Goal: Information Seeking & Learning: Check status

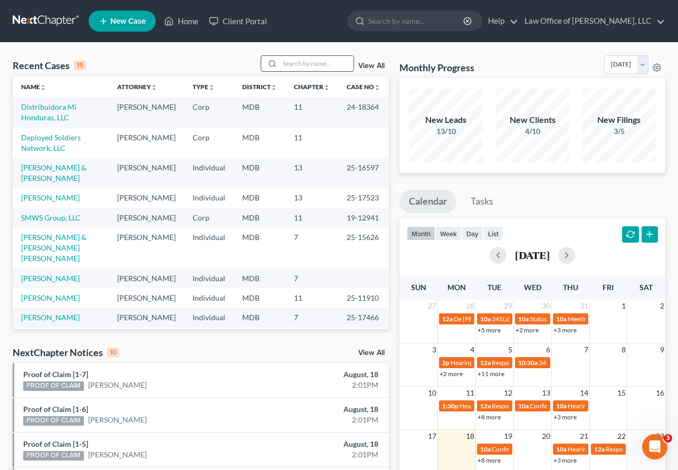
click at [315, 59] on input "search" at bounding box center [317, 63] width 74 height 15
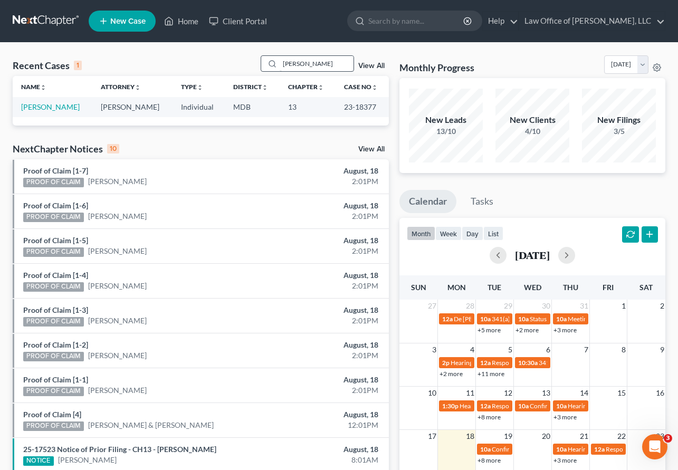
type input "habenicht"
click at [50, 107] on link "Habenicht, Kevin" at bounding box center [50, 106] width 59 height 9
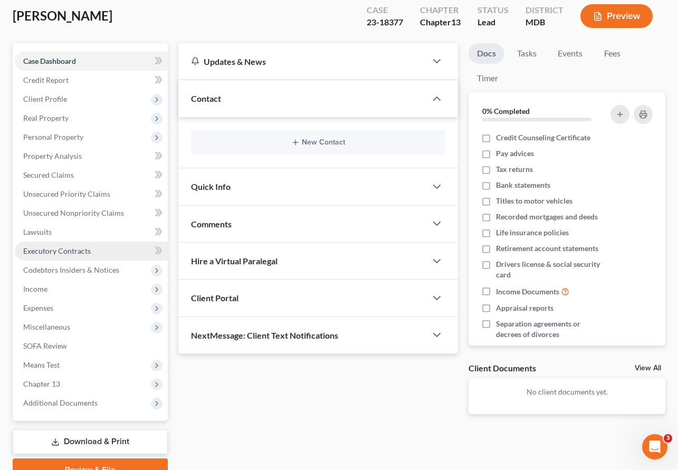
scroll to position [109, 0]
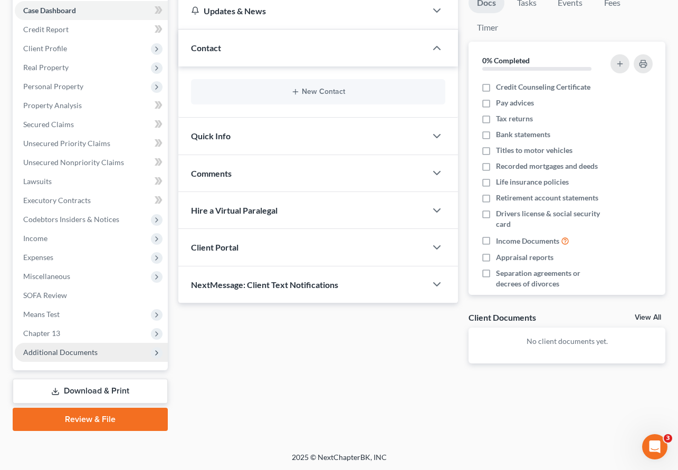
click at [53, 345] on span "Additional Documents" at bounding box center [91, 352] width 153 height 19
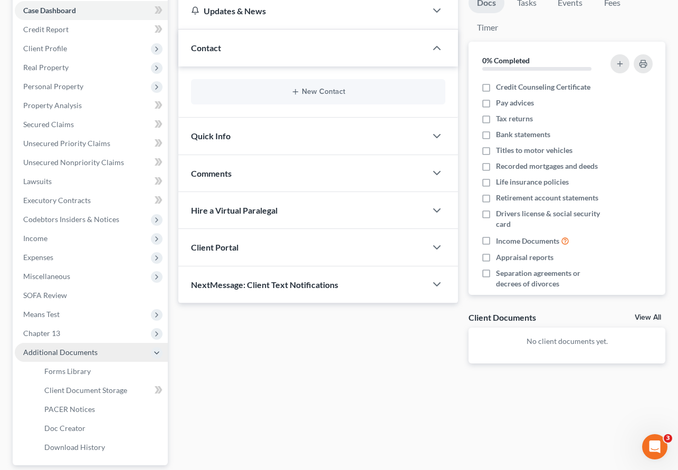
scroll to position [204, 0]
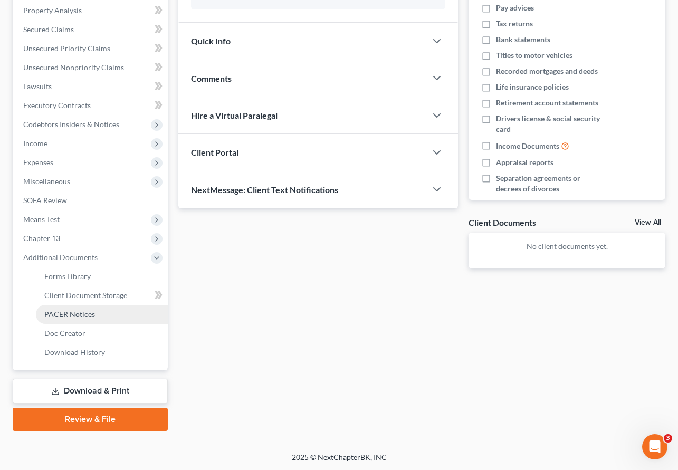
click at [56, 312] on span "PACER Notices" at bounding box center [69, 314] width 51 height 9
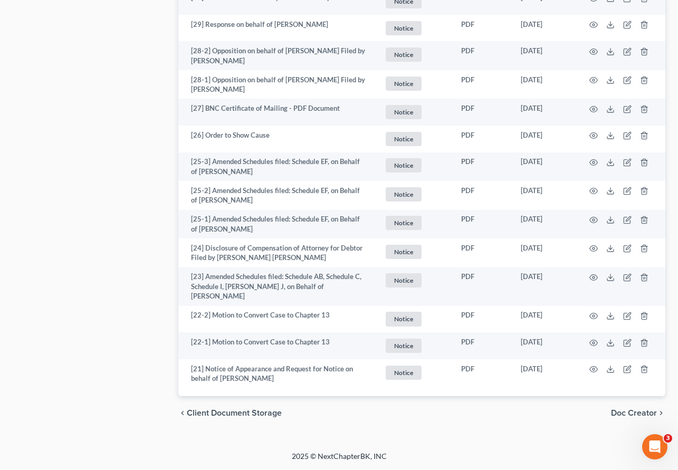
scroll to position [1856, 0]
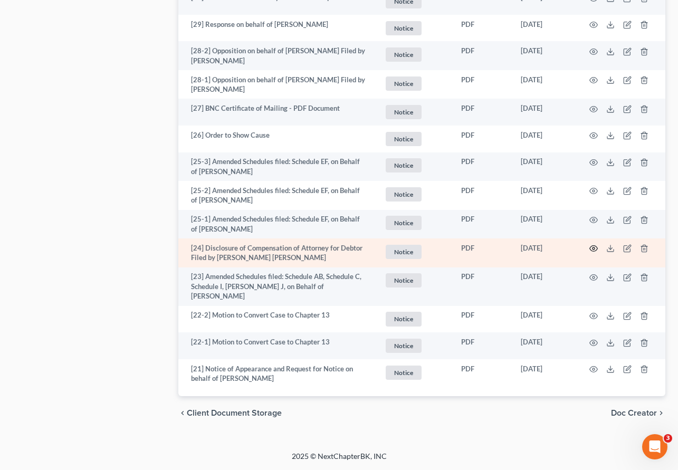
click at [593, 250] on circle "button" at bounding box center [594, 249] width 2 height 2
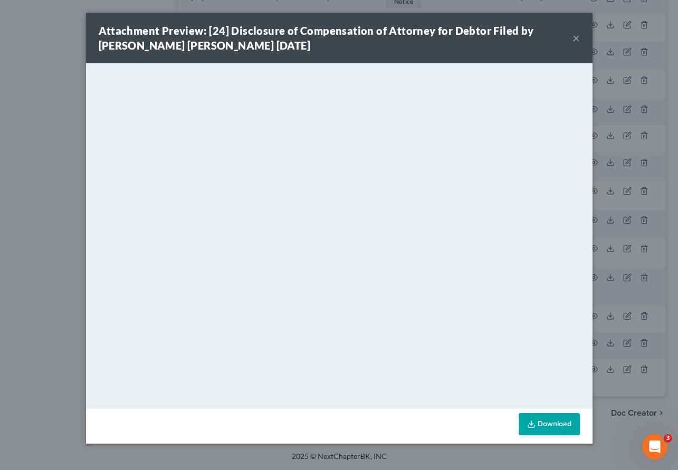
click at [575, 38] on button "×" at bounding box center [576, 38] width 7 height 13
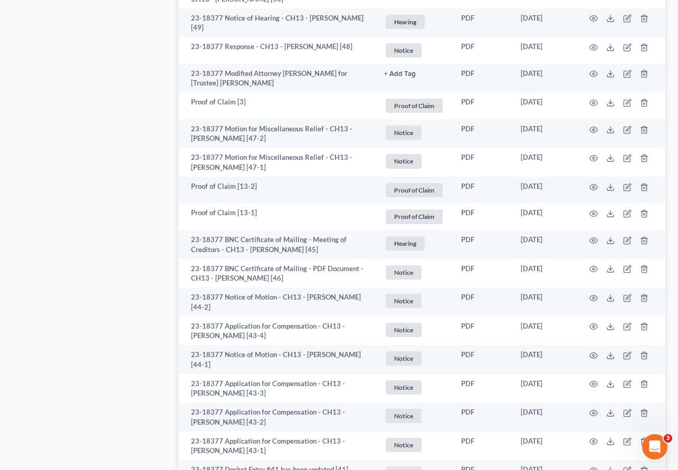
scroll to position [0, 0]
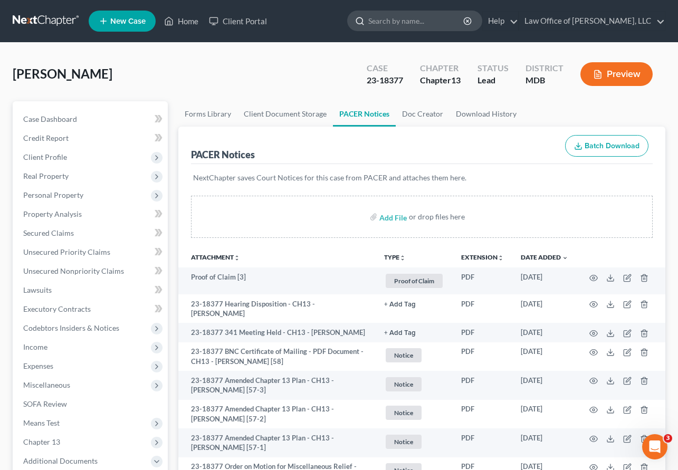
click at [416, 23] on input "search" at bounding box center [416, 21] width 97 height 20
type input "j"
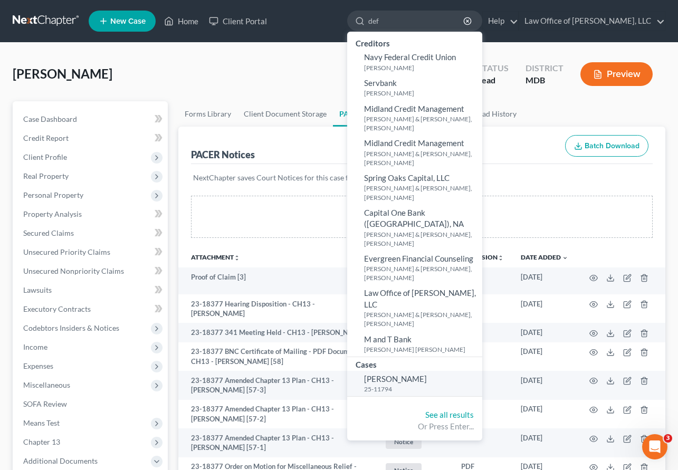
type input "def"
click at [404, 385] on small "25-11794" at bounding box center [422, 389] width 116 height 9
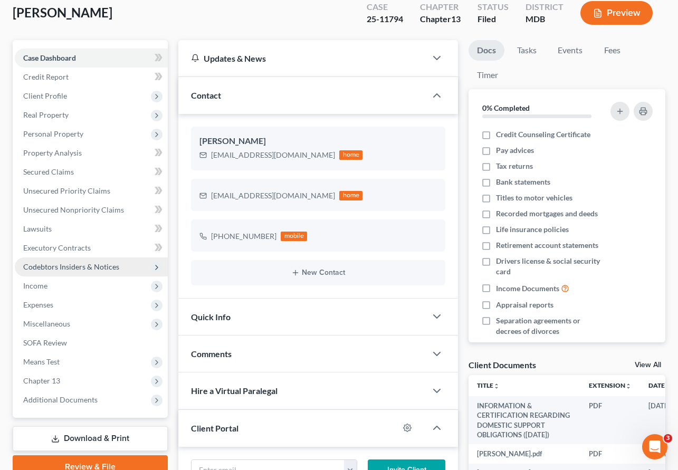
scroll to position [79, 0]
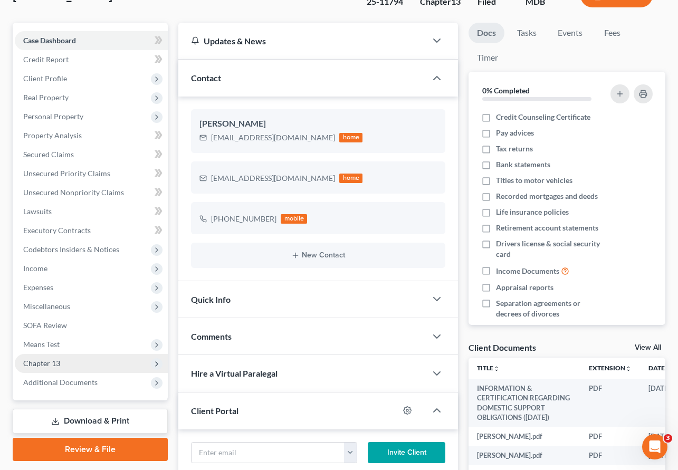
click at [51, 362] on span "Chapter 13" at bounding box center [41, 363] width 37 height 9
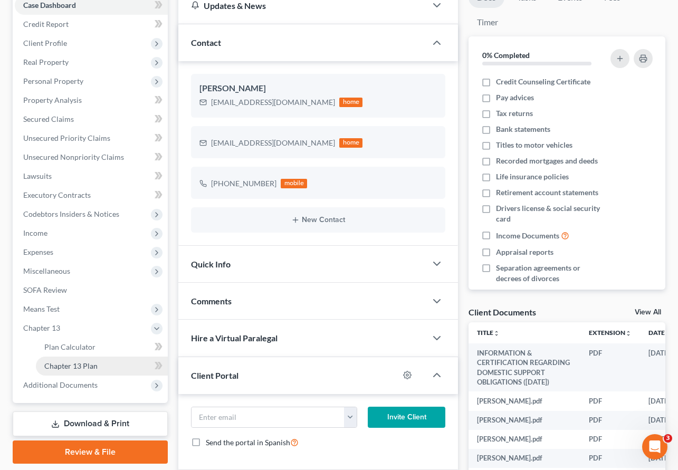
click at [55, 366] on span "Chapter 13 Plan" at bounding box center [70, 366] width 53 height 9
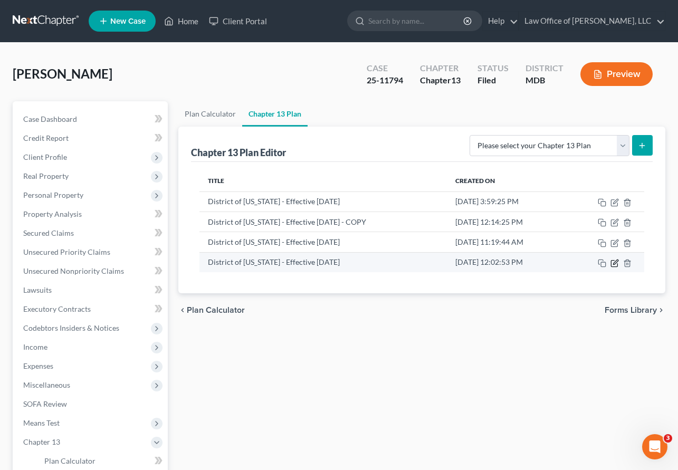
click at [614, 263] on icon "button" at bounding box center [615, 263] width 8 height 8
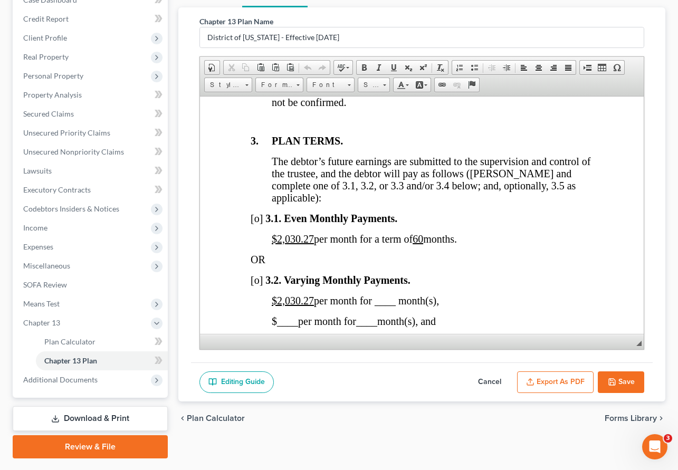
scroll to position [897, 0]
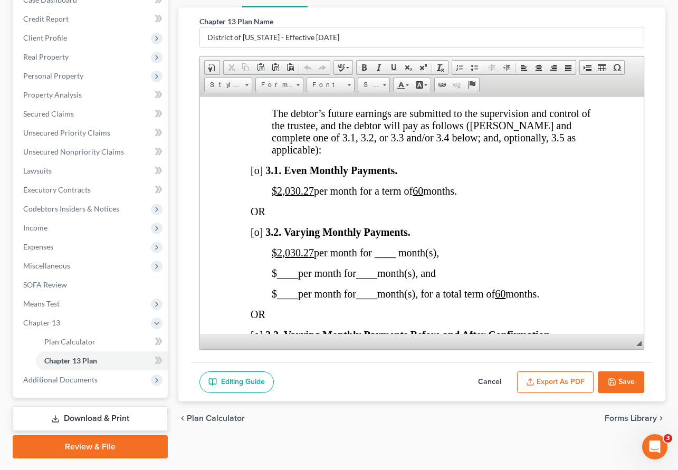
click at [486, 381] on button "Cancel" at bounding box center [490, 383] width 46 height 22
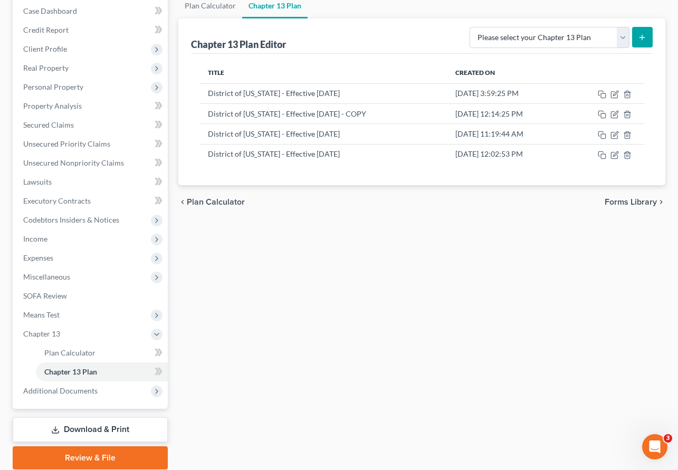
scroll to position [106, 0]
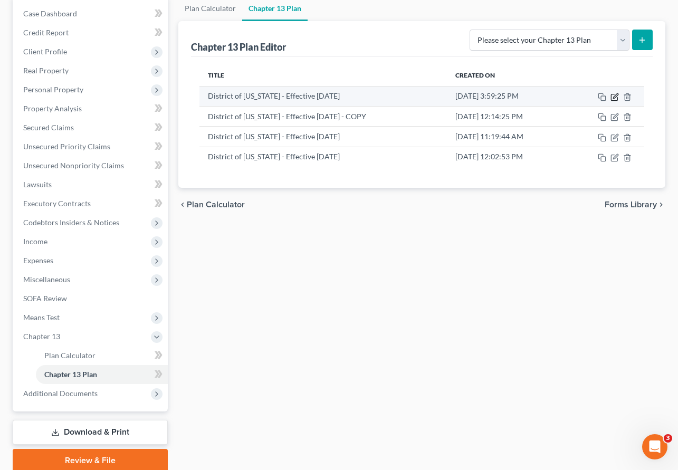
click at [616, 96] on icon "button" at bounding box center [615, 97] width 8 height 8
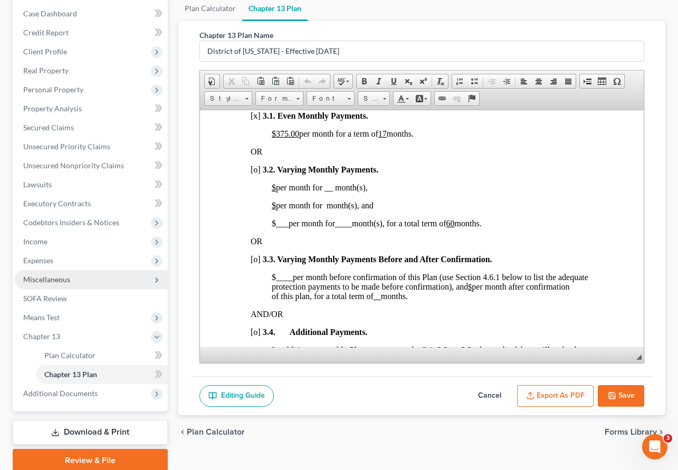
scroll to position [147, 0]
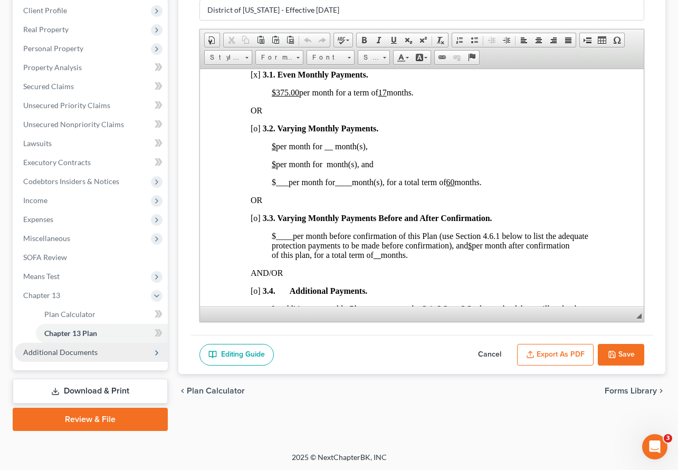
click at [72, 348] on span "Additional Documents" at bounding box center [60, 352] width 74 height 9
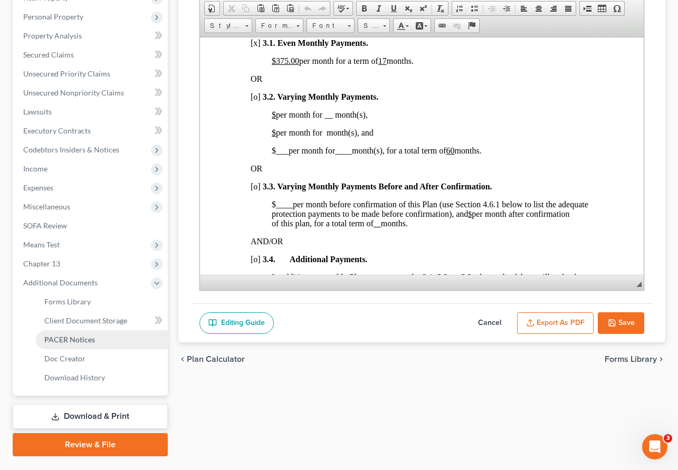
click at [65, 334] on link "PACER Notices" at bounding box center [102, 339] width 132 height 19
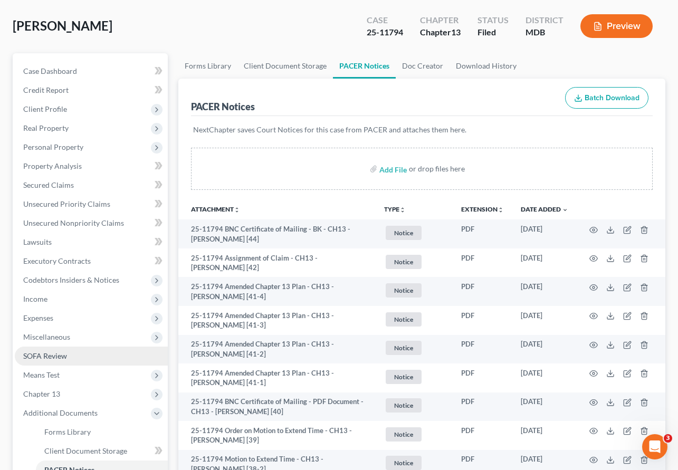
scroll to position [56, 0]
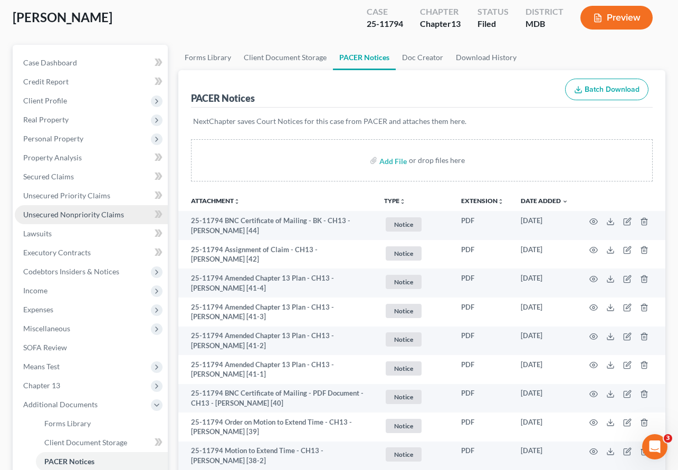
click at [74, 216] on span "Unsecured Nonpriority Claims" at bounding box center [73, 214] width 101 height 9
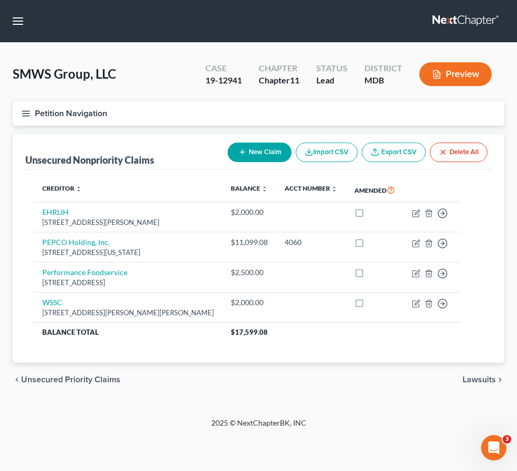
click at [449, 19] on link at bounding box center [466, 21] width 68 height 19
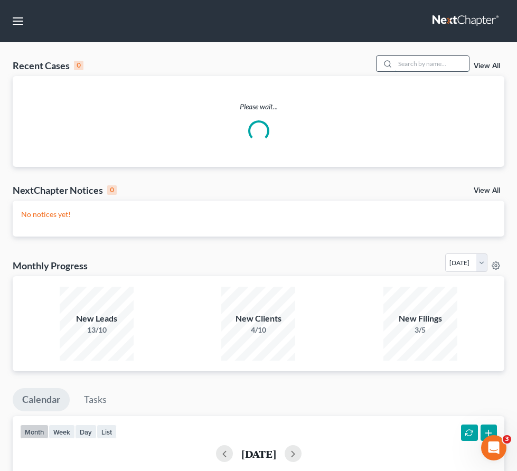
click at [433, 70] on input "search" at bounding box center [432, 63] width 74 height 15
type input "[PERSON_NAME]"
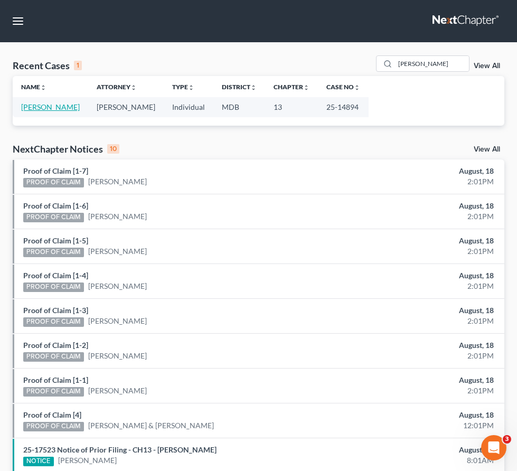
click at [45, 108] on link "[PERSON_NAME]" at bounding box center [50, 106] width 59 height 9
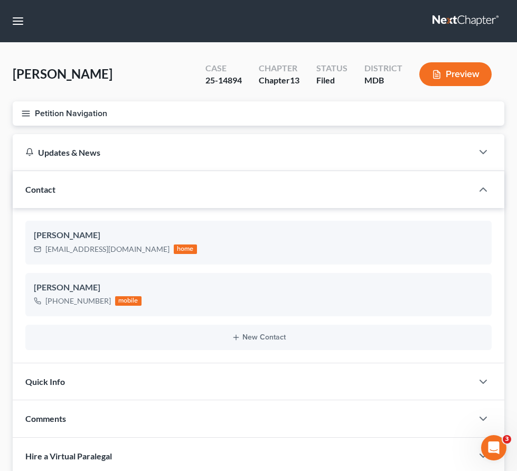
click at [17, 115] on button "Petition Navigation" at bounding box center [258, 113] width 491 height 24
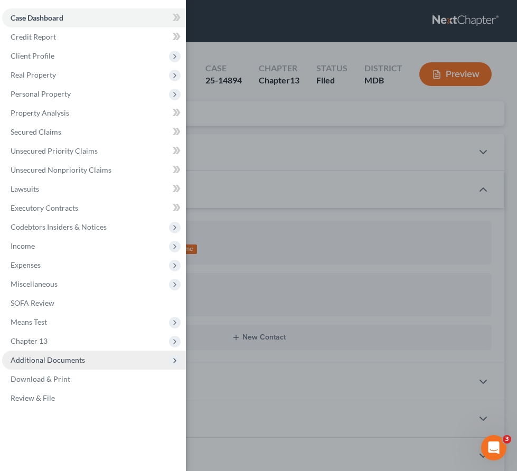
click at [82, 368] on span "Additional Documents" at bounding box center [94, 360] width 184 height 19
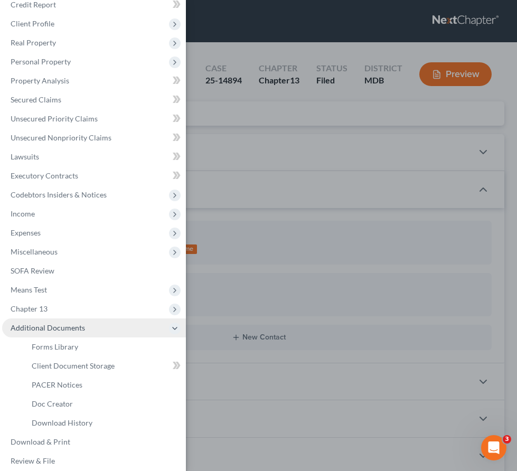
scroll to position [40, 0]
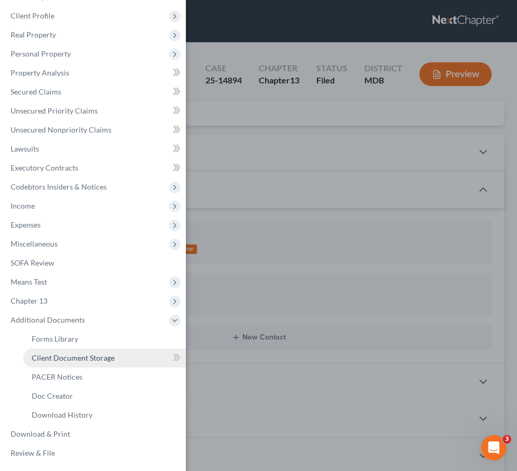
click at [79, 356] on span "Client Document Storage" at bounding box center [73, 357] width 83 height 9
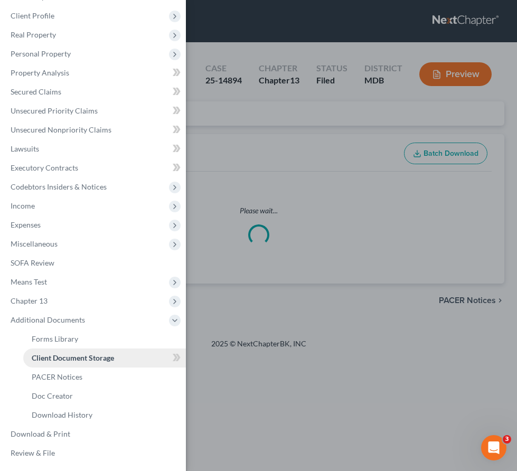
select select "14"
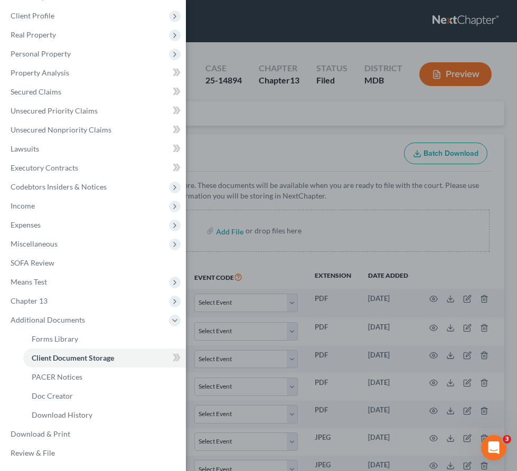
click at [243, 122] on div "Case Dashboard Payments Invoices Payments Payments Credit Report Client Profile" at bounding box center [258, 235] width 517 height 471
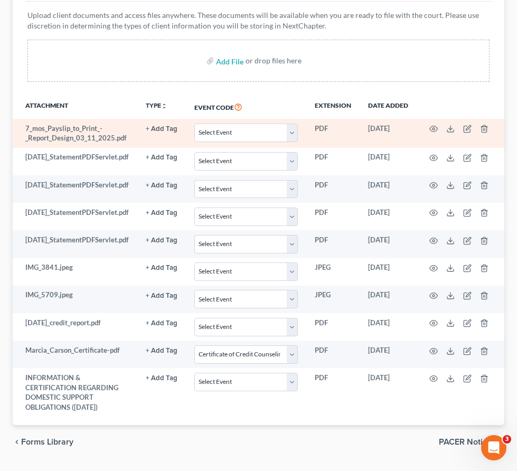
scroll to position [197, 0]
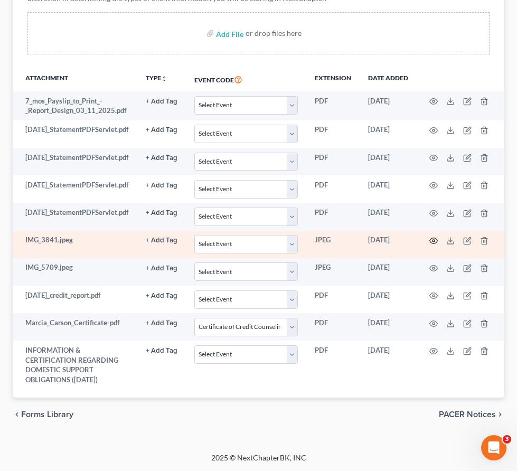
click at [436, 238] on icon "button" at bounding box center [433, 241] width 8 height 6
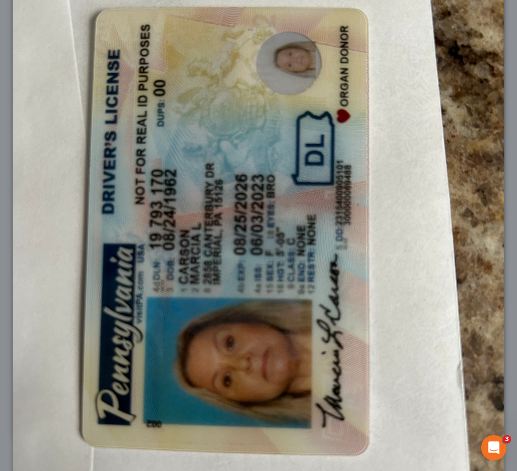
scroll to position [0, 0]
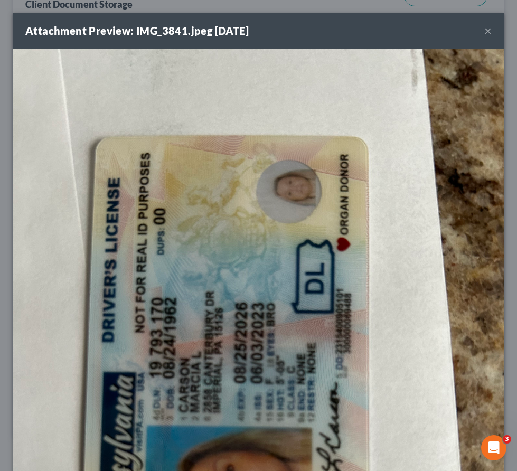
click at [490, 33] on button "×" at bounding box center [487, 30] width 7 height 13
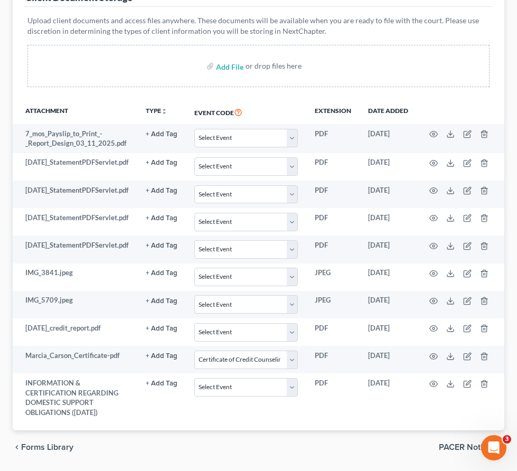
scroll to position [166, 0]
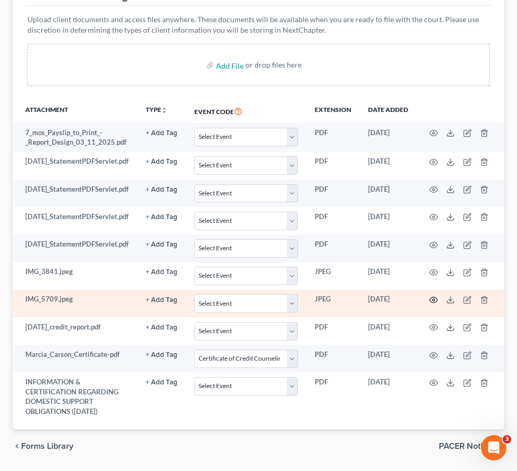
click at [438, 297] on icon "button" at bounding box center [433, 300] width 8 height 8
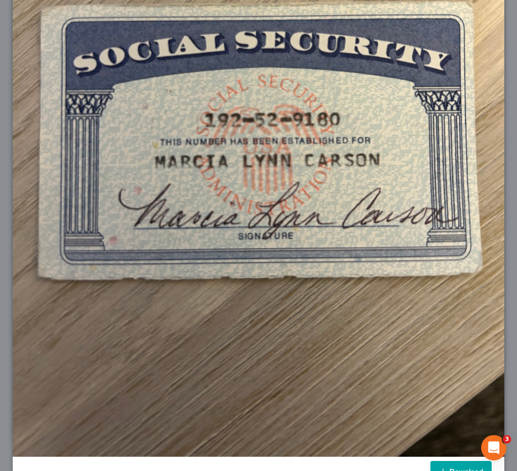
scroll to position [247, 0]
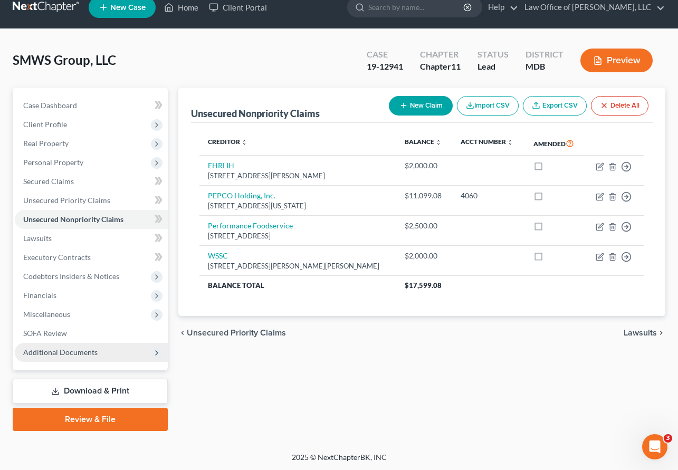
click at [108, 351] on span "Additional Documents" at bounding box center [91, 352] width 153 height 19
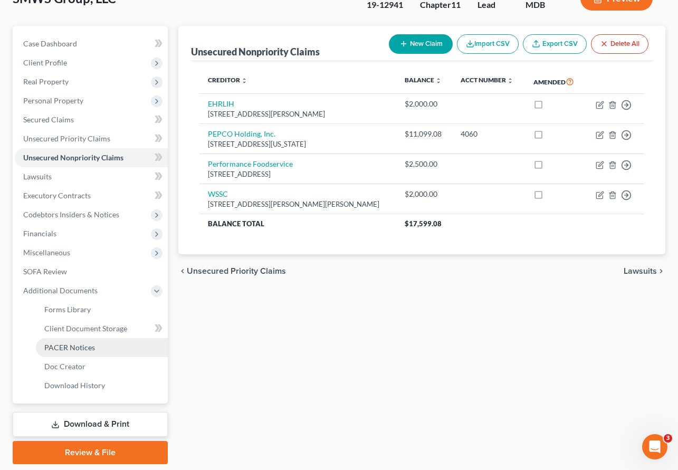
click at [96, 349] on link "PACER Notices" at bounding box center [102, 347] width 132 height 19
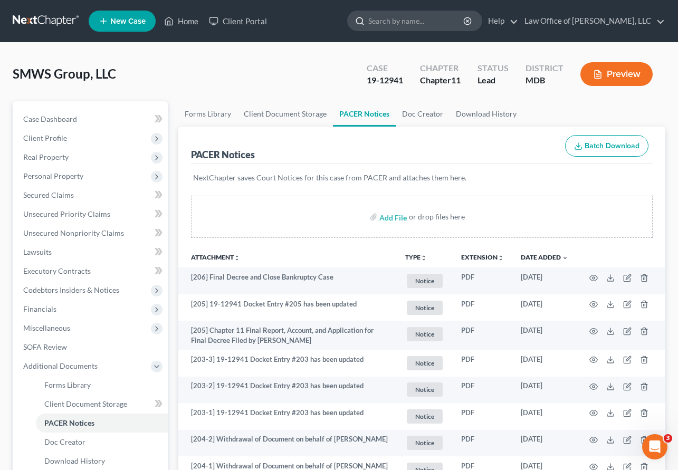
click at [434, 22] on input "search" at bounding box center [416, 21] width 97 height 20
type input "carson"
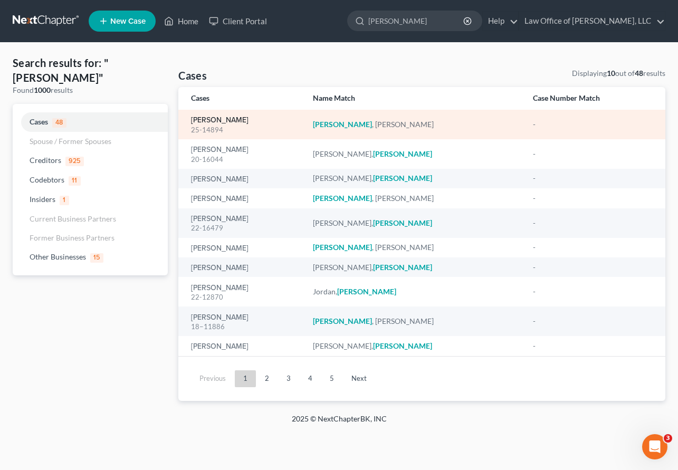
click at [204, 119] on link "Carson, Marcia" at bounding box center [220, 120] width 58 height 7
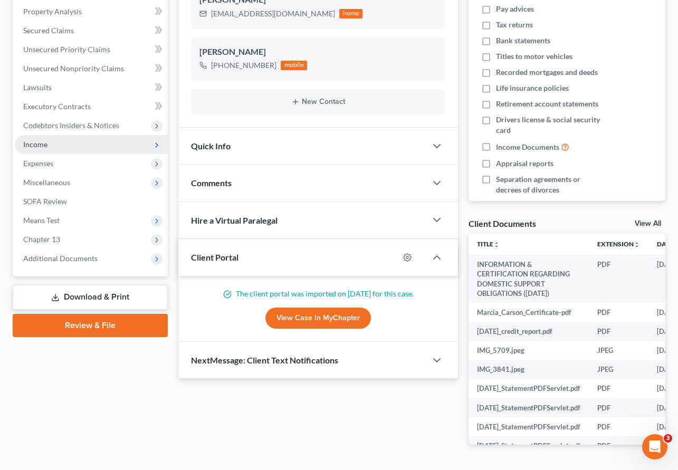
scroll to position [234, 0]
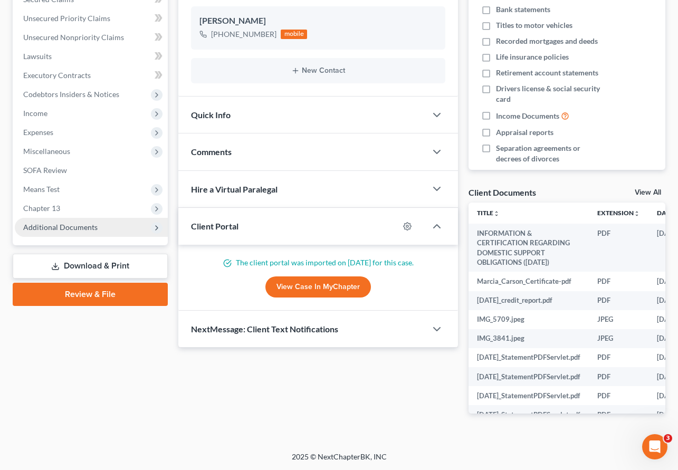
click at [45, 229] on span "Additional Documents" at bounding box center [60, 227] width 74 height 9
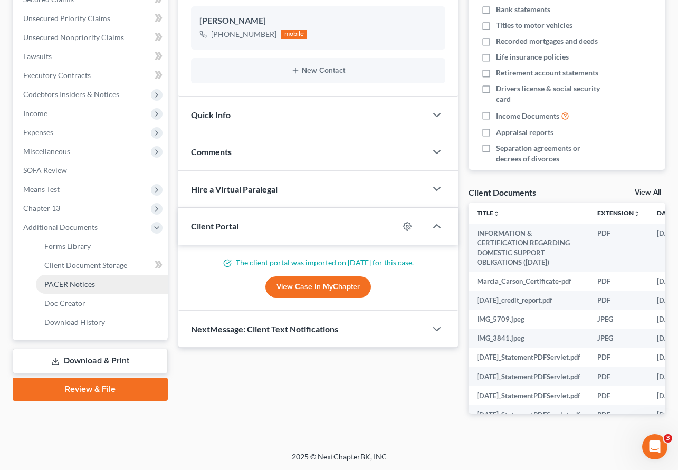
click at [51, 286] on span "PACER Notices" at bounding box center [69, 284] width 51 height 9
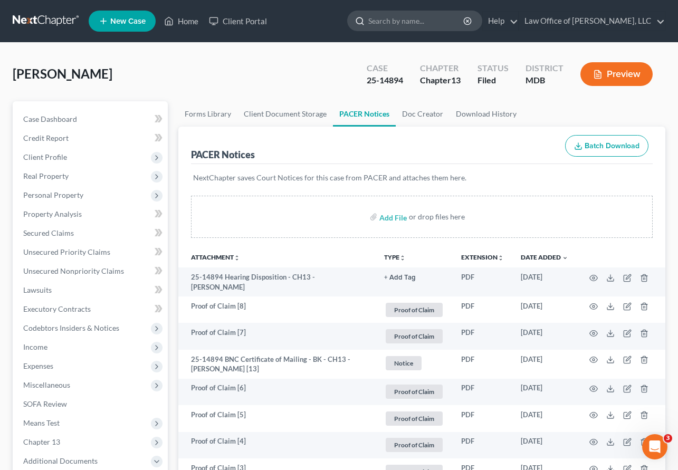
click at [411, 20] on input "search" at bounding box center [416, 21] width 97 height 20
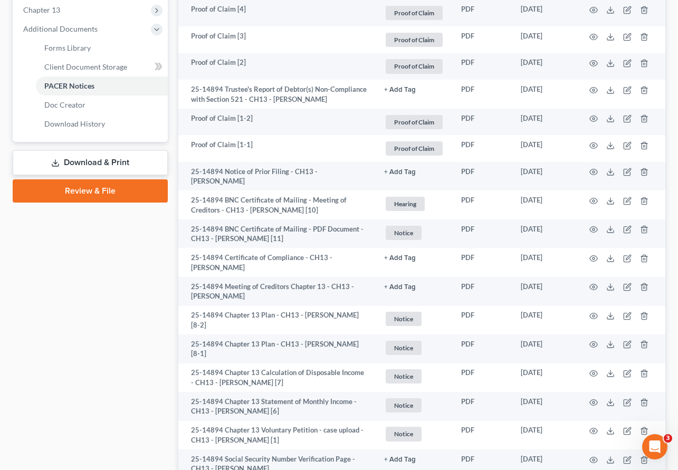
scroll to position [580, 0]
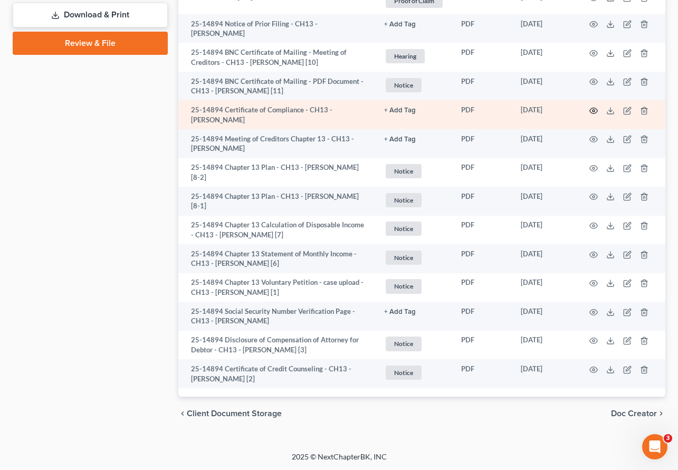
click at [591, 107] on icon "button" at bounding box center [594, 111] width 8 height 8
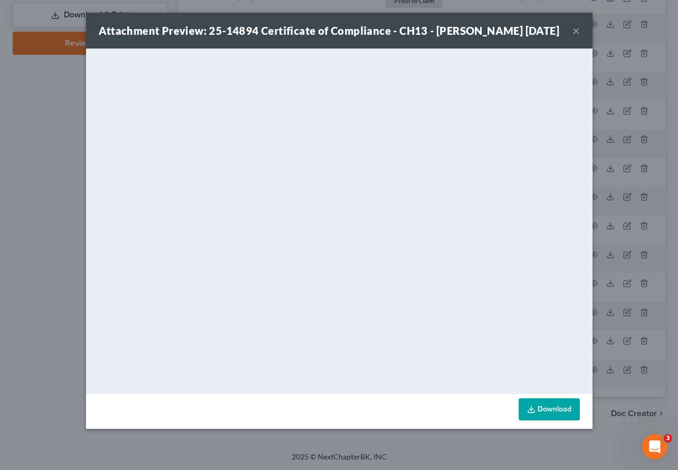
click at [578, 35] on button "×" at bounding box center [576, 30] width 7 height 13
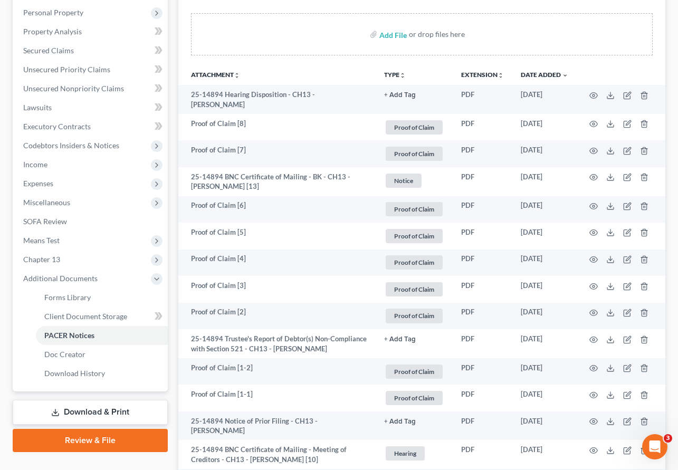
scroll to position [200, 0]
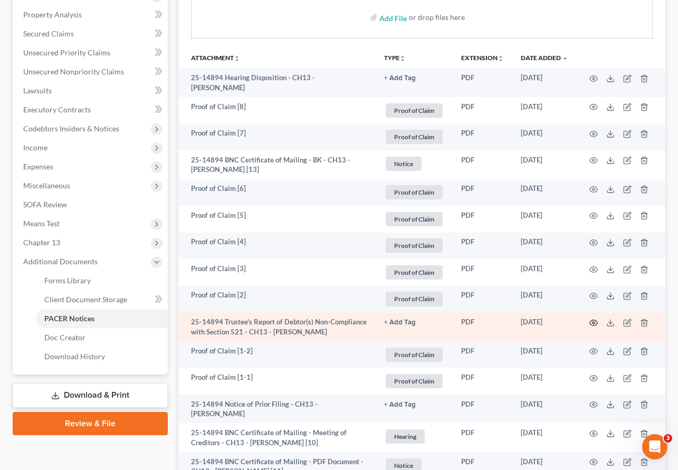
click at [591, 320] on icon "button" at bounding box center [594, 323] width 8 height 6
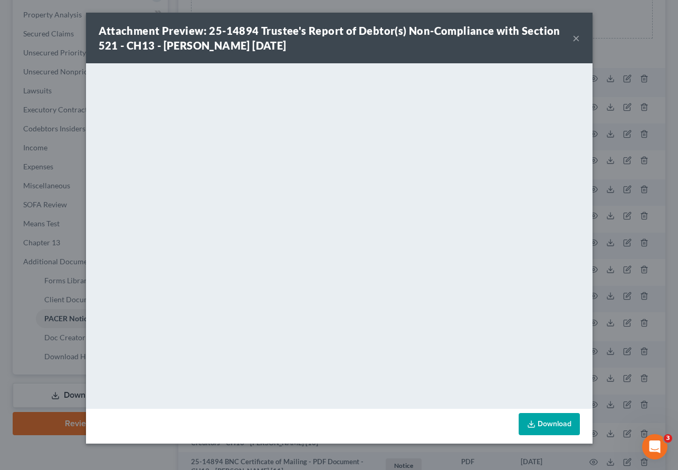
click at [577, 40] on button "×" at bounding box center [576, 38] width 7 height 13
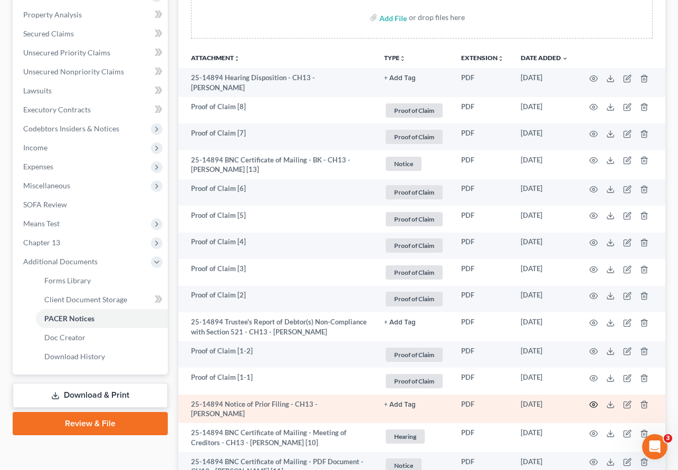
click at [594, 406] on icon "button" at bounding box center [594, 405] width 8 height 8
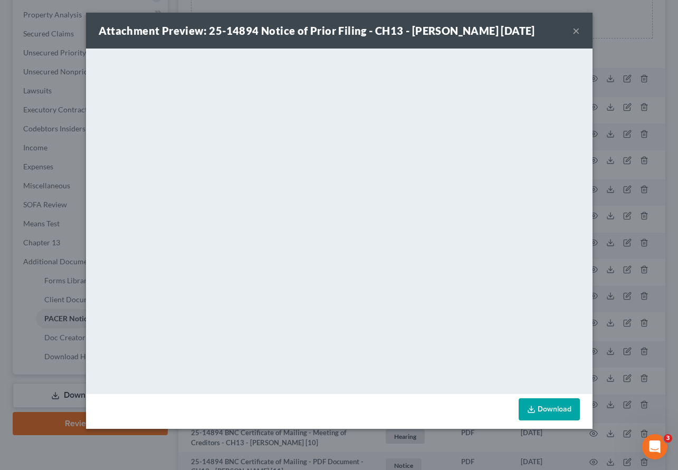
click at [579, 26] on button "×" at bounding box center [576, 30] width 7 height 13
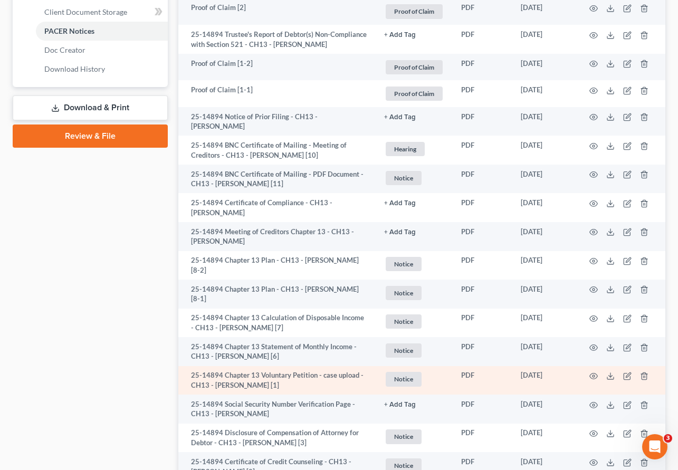
scroll to position [476, 0]
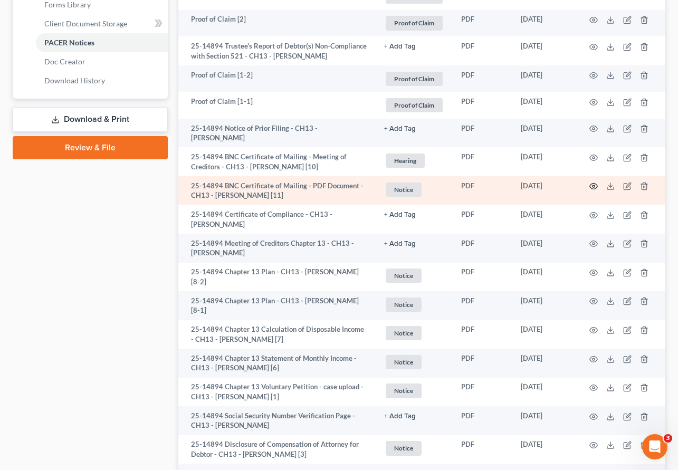
click at [593, 186] on icon "button" at bounding box center [594, 186] width 8 height 8
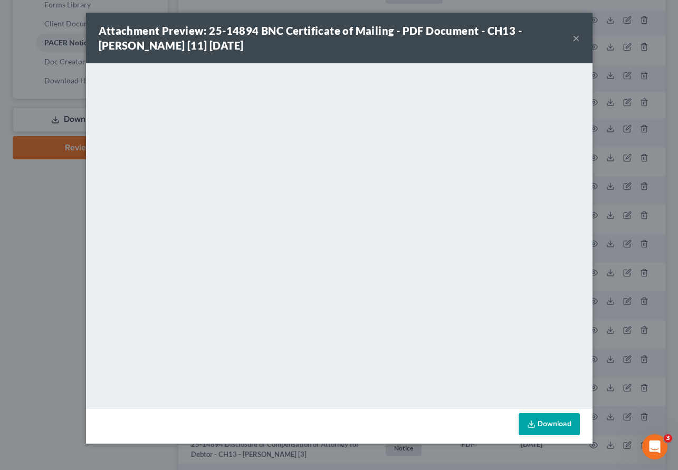
click at [578, 37] on button "×" at bounding box center [576, 38] width 7 height 13
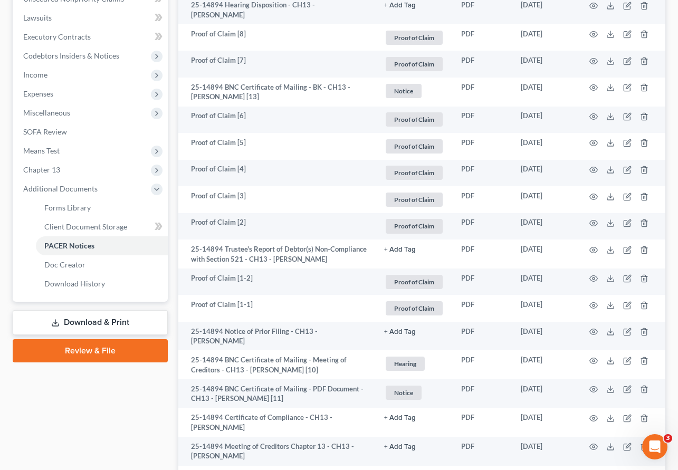
scroll to position [0, 0]
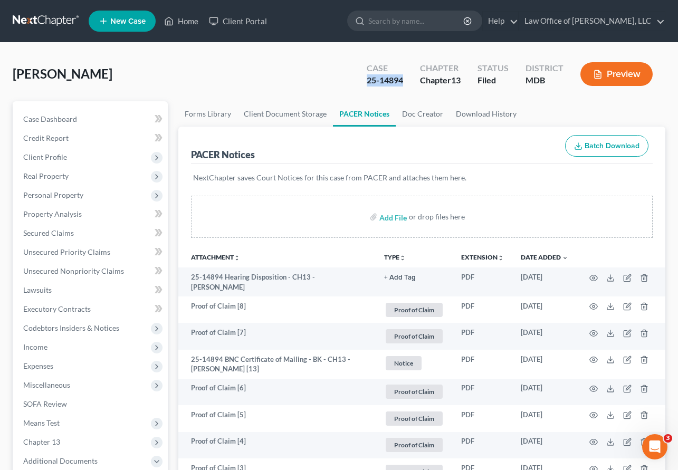
drag, startPoint x: 405, startPoint y: 80, endPoint x: 360, endPoint y: 80, distance: 44.9
click at [360, 80] on div "Case 25-14894" at bounding box center [384, 75] width 53 height 31
copy div "25-14894"
click at [418, 16] on input "search" at bounding box center [416, 21] width 97 height 20
type input "m"
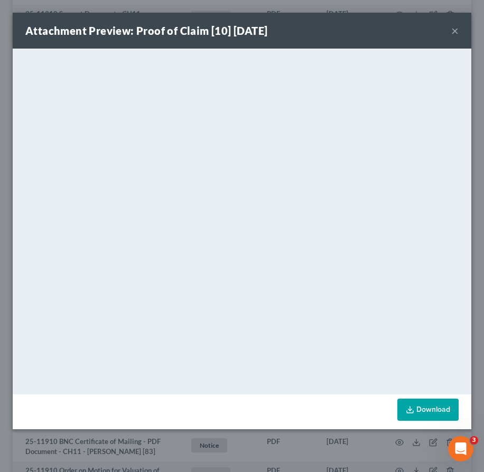
click at [453, 32] on button "×" at bounding box center [454, 30] width 7 height 13
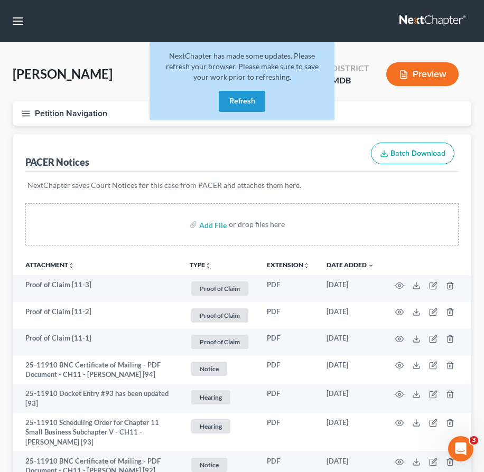
click at [237, 93] on button "Refresh" at bounding box center [242, 101] width 46 height 21
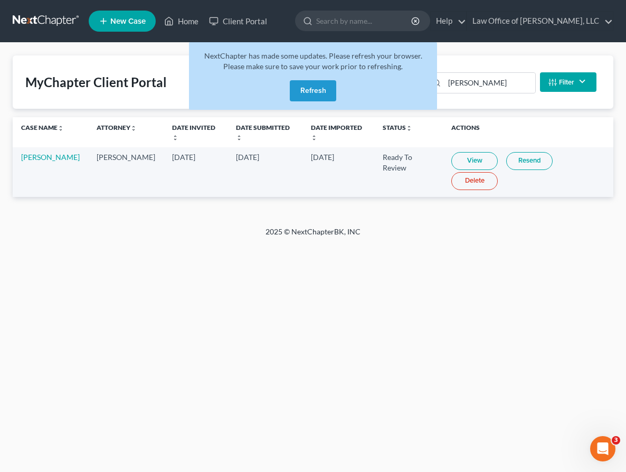
click at [31, 21] on link at bounding box center [47, 21] width 68 height 19
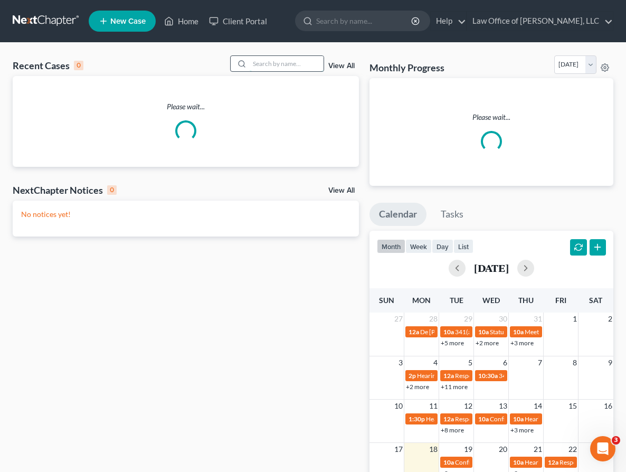
click at [267, 63] on input "search" at bounding box center [287, 63] width 74 height 15
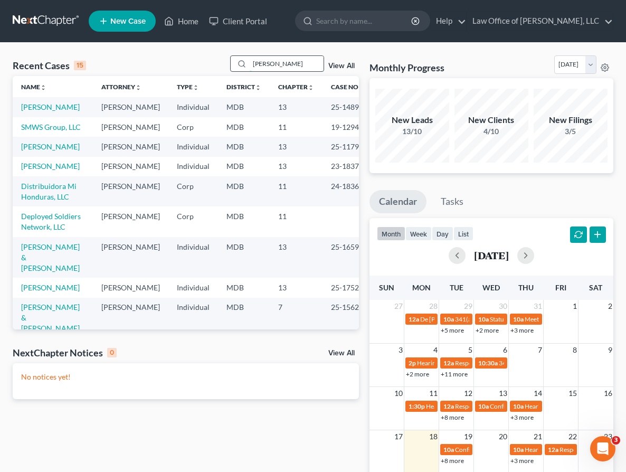
type input "[PERSON_NAME]"
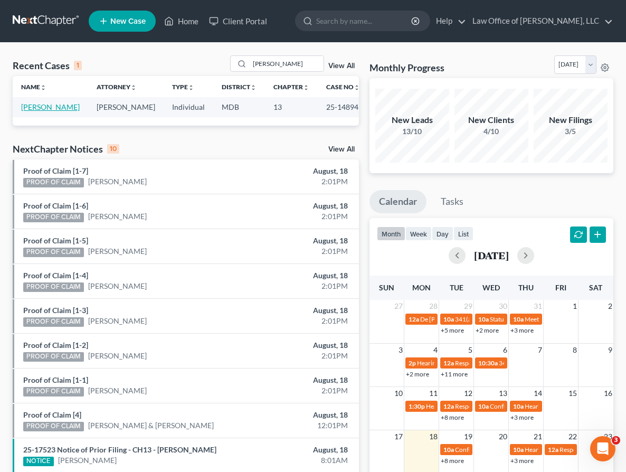
click at [39, 105] on link "Carson, Marcia" at bounding box center [50, 106] width 59 height 9
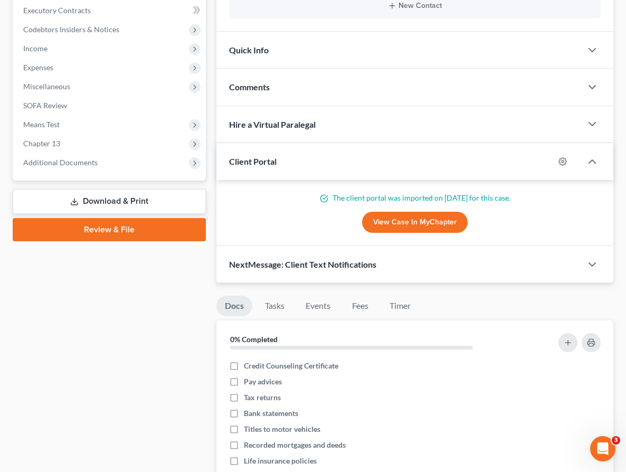
scroll to position [318, 0]
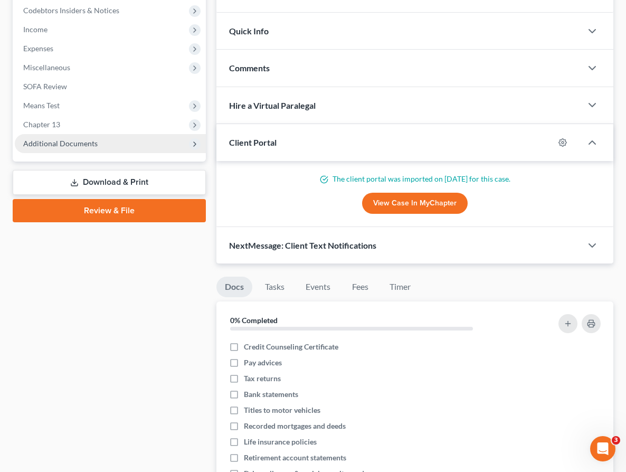
click at [71, 139] on span "Additional Documents" at bounding box center [60, 143] width 74 height 9
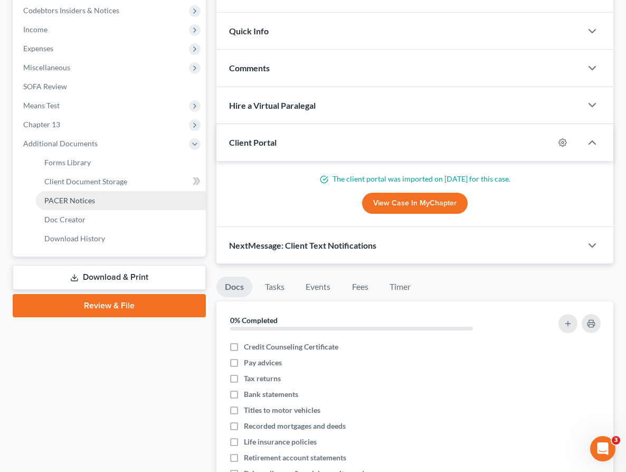
click at [72, 197] on span "PACER Notices" at bounding box center [69, 200] width 51 height 9
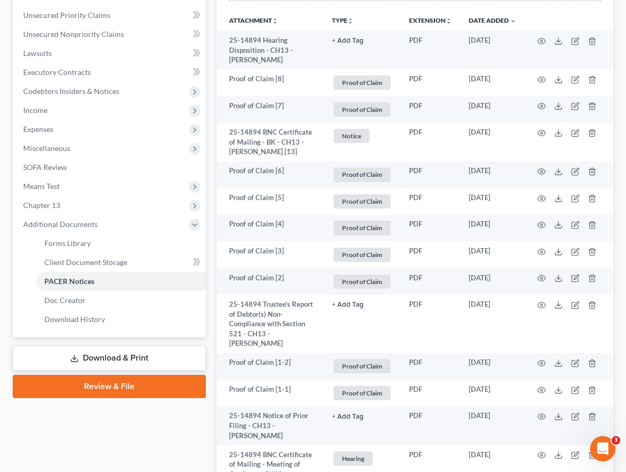
scroll to position [288, 0]
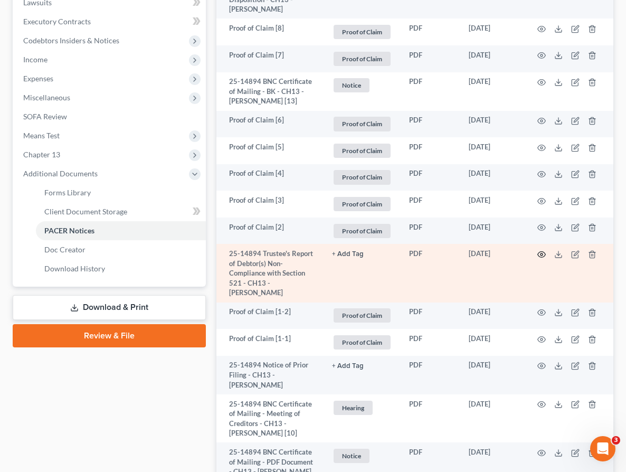
click at [541, 252] on icon "button" at bounding box center [541, 254] width 8 height 8
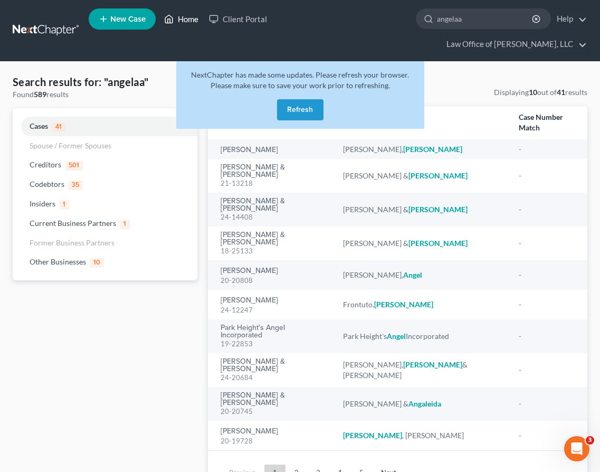
drag, startPoint x: 350, startPoint y: 22, endPoint x: 167, endPoint y: 17, distance: 183.2
click at [167, 17] on ul "New Case Home Client Portal [PERSON_NAME] - No Result - Creditors [PERSON_NAME]…" at bounding box center [338, 30] width 499 height 51
type input "[PERSON_NAME]"
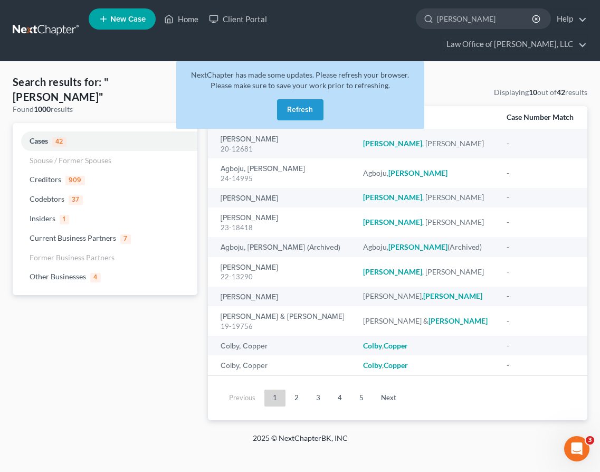
click at [292, 99] on button "Refresh" at bounding box center [300, 109] width 46 height 21
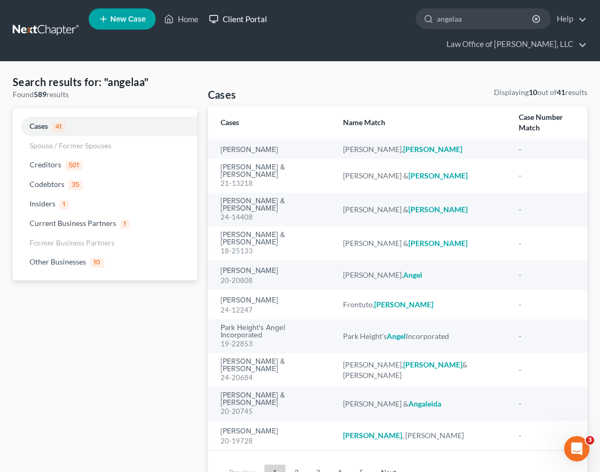
drag, startPoint x: 345, startPoint y: 20, endPoint x: 248, endPoint y: 15, distance: 96.7
click at [248, 15] on ul "New Case Home Client Portal - No Result - See all results Or Press Enter... ang…" at bounding box center [338, 30] width 499 height 51
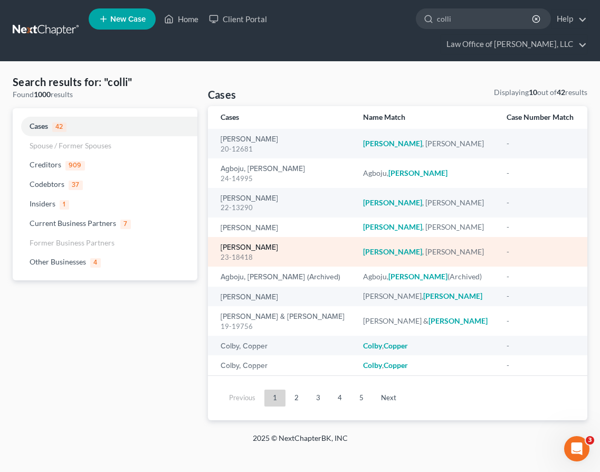
type input "colli"
click at [245, 244] on link "[PERSON_NAME]" at bounding box center [250, 247] width 58 height 7
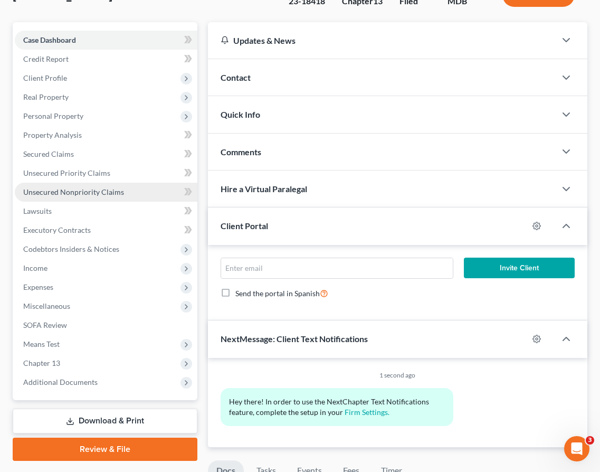
scroll to position [138, 0]
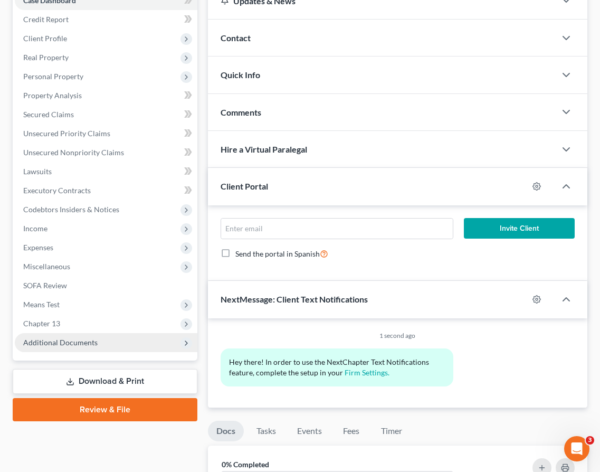
click at [98, 333] on span "Additional Documents" at bounding box center [106, 342] width 183 height 19
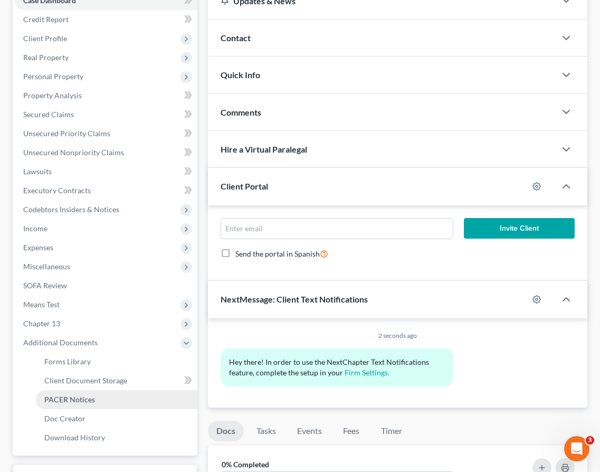
click at [89, 395] on span "PACER Notices" at bounding box center [69, 399] width 51 height 9
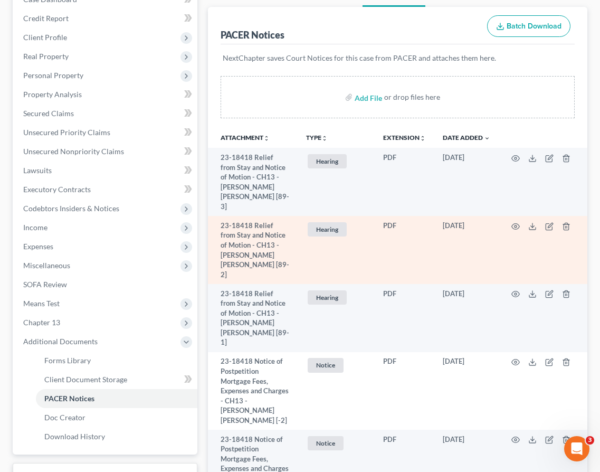
scroll to position [244, 0]
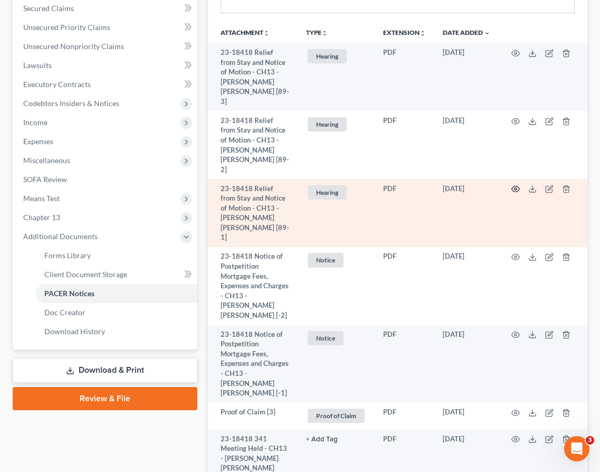
click at [516, 188] on circle "button" at bounding box center [516, 189] width 2 height 2
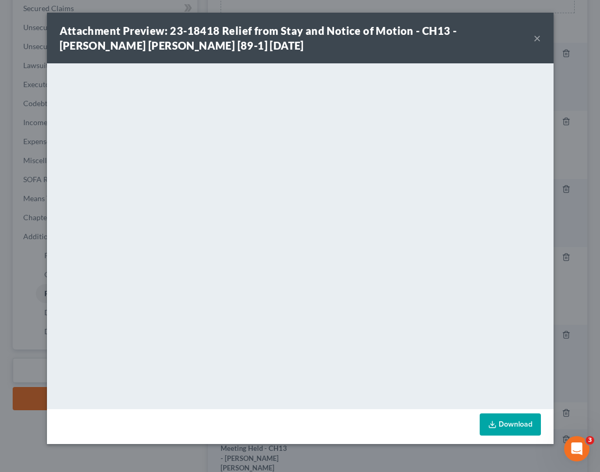
click at [536, 40] on button "×" at bounding box center [537, 38] width 7 height 13
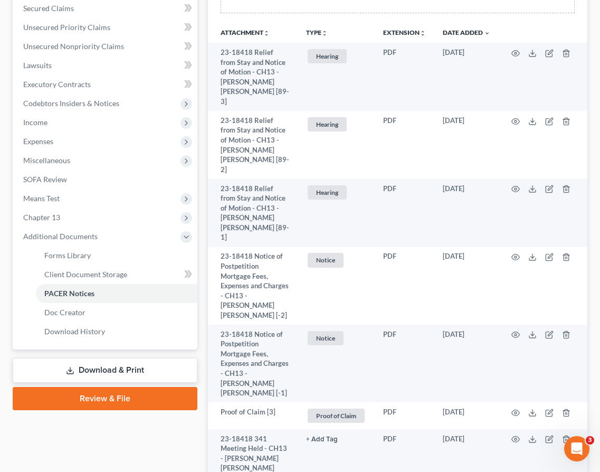
scroll to position [0, 0]
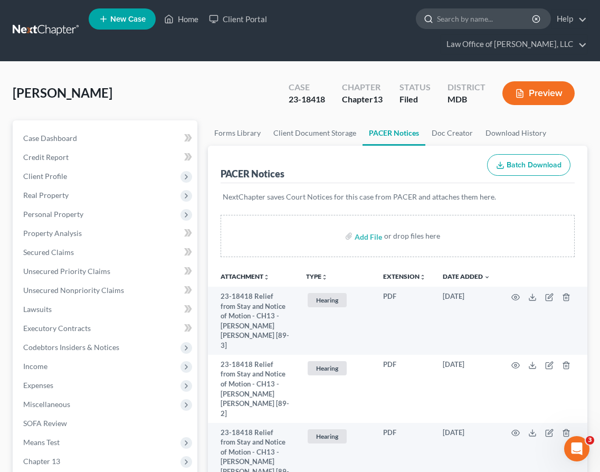
click at [437, 17] on input "search" at bounding box center [485, 19] width 97 height 20
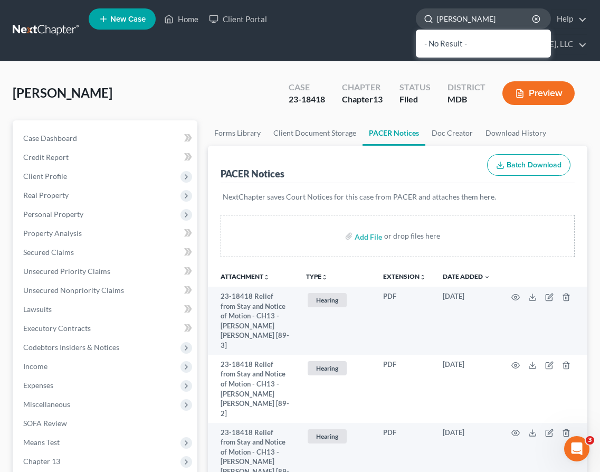
type input "WARD"
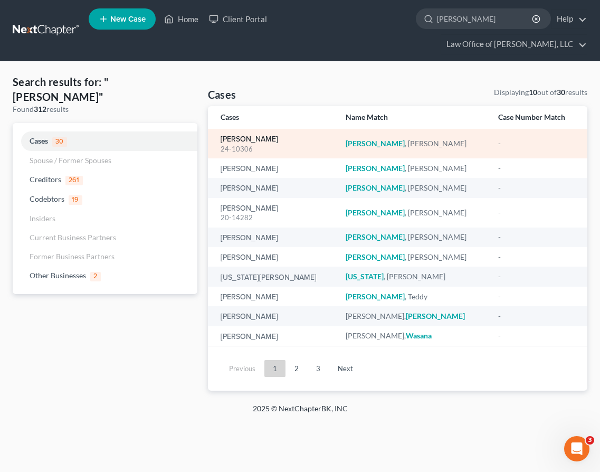
click at [236, 136] on link "[PERSON_NAME]" at bounding box center [250, 139] width 58 height 7
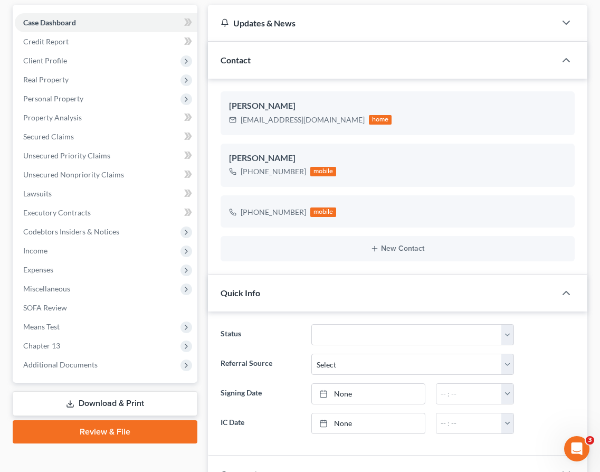
scroll to position [154, 0]
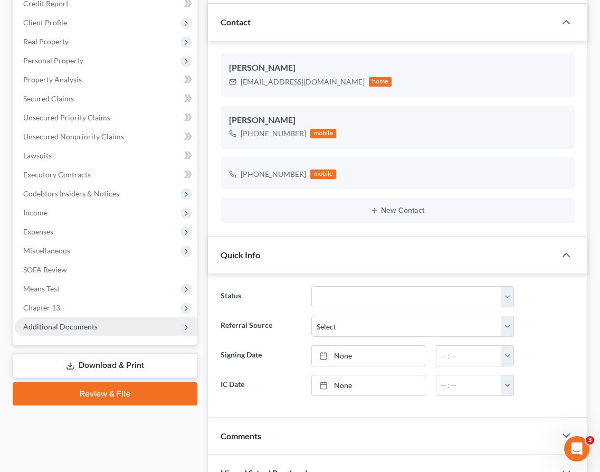
click at [49, 322] on span "Additional Documents" at bounding box center [60, 326] width 74 height 9
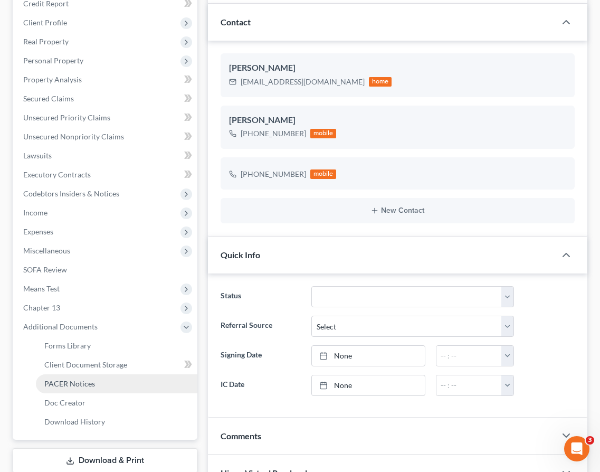
click at [51, 379] on span "PACER Notices" at bounding box center [69, 383] width 51 height 9
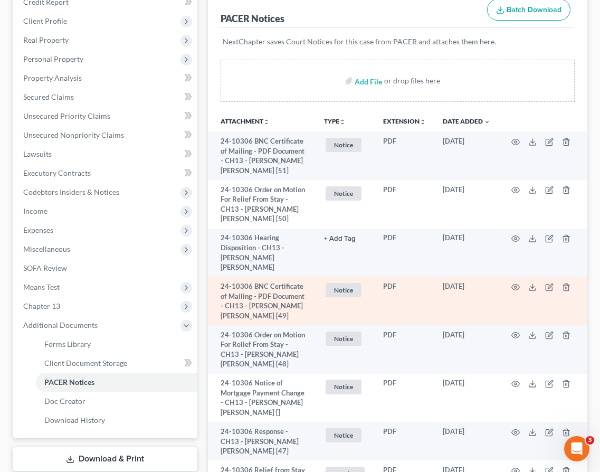
scroll to position [159, 0]
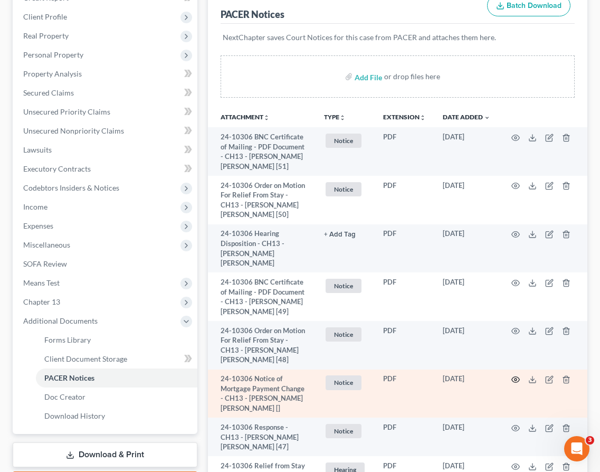
click at [516, 379] on circle "button" at bounding box center [516, 380] width 2 height 2
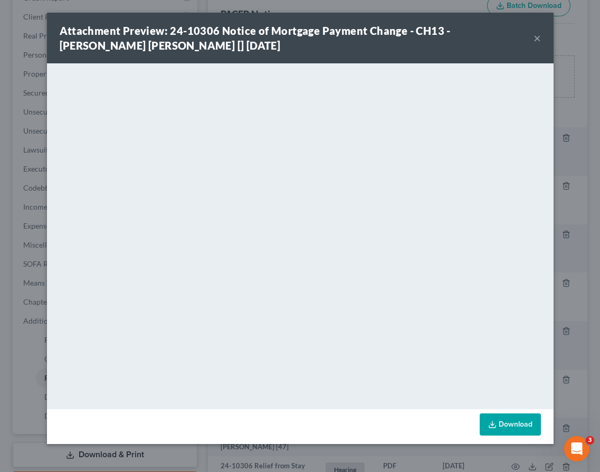
click at [535, 37] on button "×" at bounding box center [537, 38] width 7 height 13
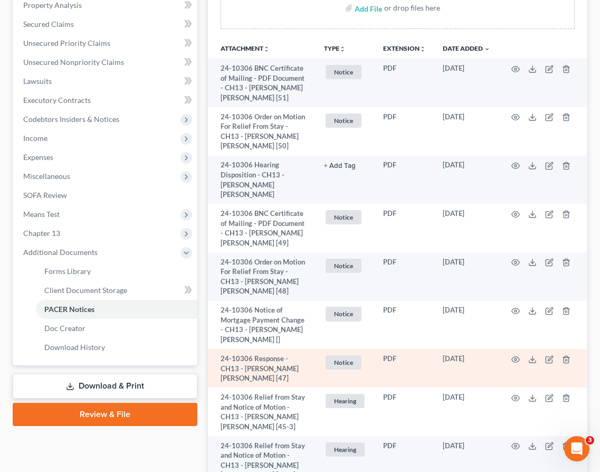
scroll to position [0, 0]
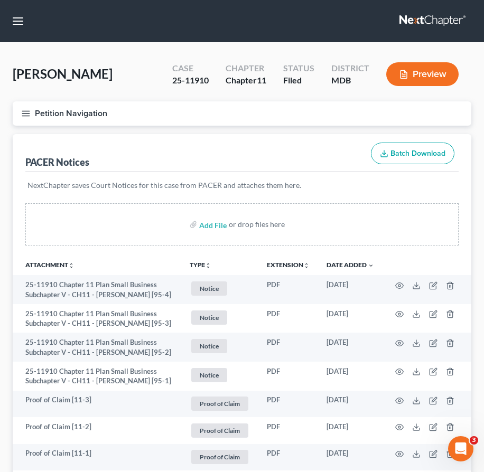
click at [422, 16] on link at bounding box center [433, 21] width 68 height 19
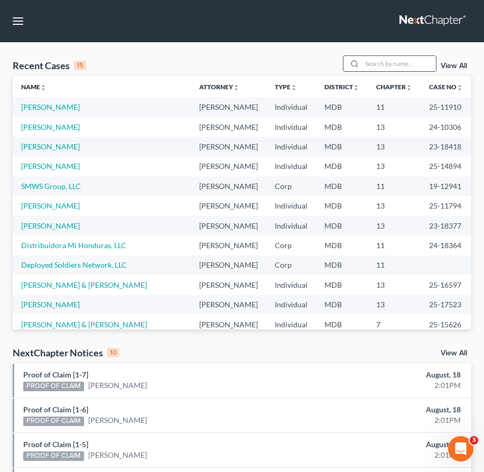
click at [385, 65] on input "search" at bounding box center [399, 63] width 74 height 15
click at [36, 145] on link "[PERSON_NAME]" at bounding box center [50, 146] width 59 height 9
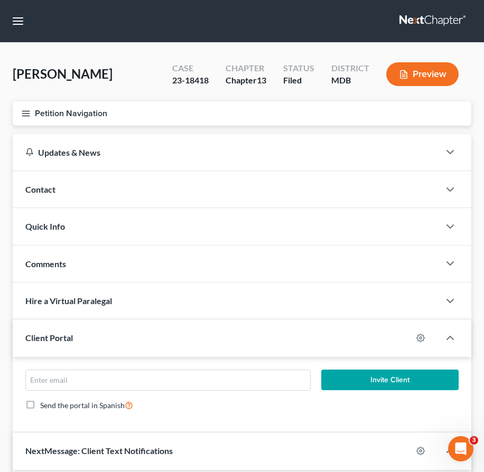
click at [22, 116] on icon "button" at bounding box center [26, 114] width 10 height 10
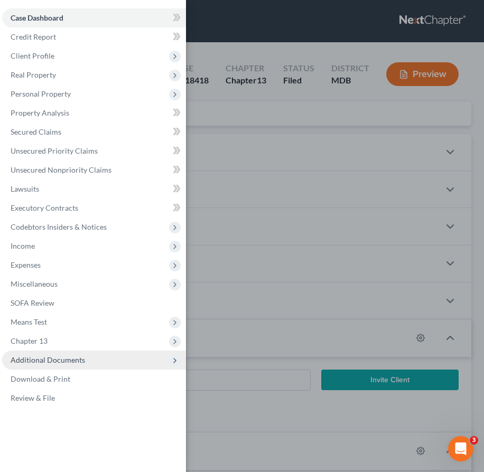
click at [54, 357] on span "Additional Documents" at bounding box center [48, 359] width 74 height 9
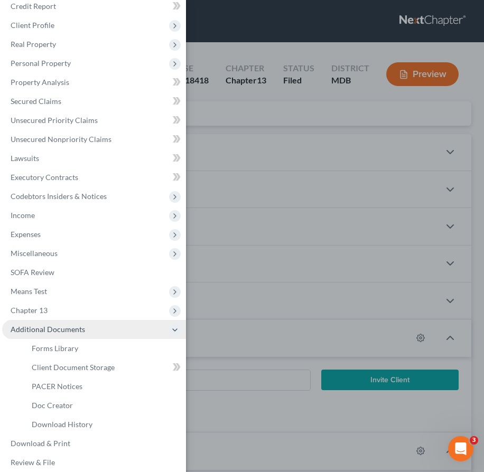
scroll to position [39, 0]
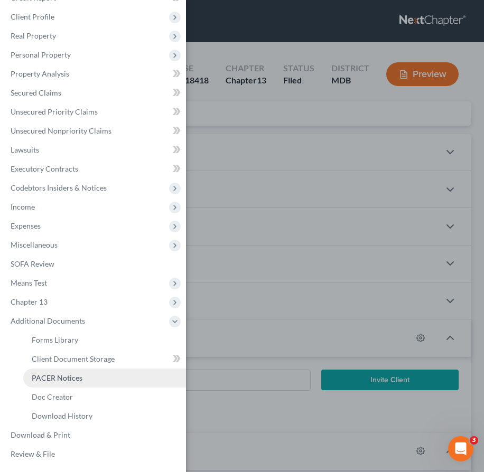
click at [53, 383] on link "PACER Notices" at bounding box center [104, 377] width 163 height 19
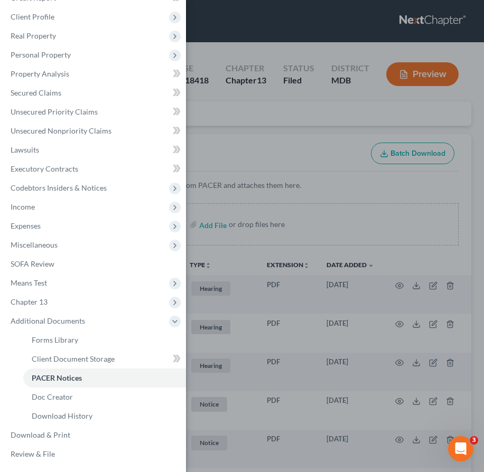
click at [200, 131] on div "Case Dashboard Payments Invoices Payments Payments Credit Report Client Profile" at bounding box center [242, 236] width 484 height 472
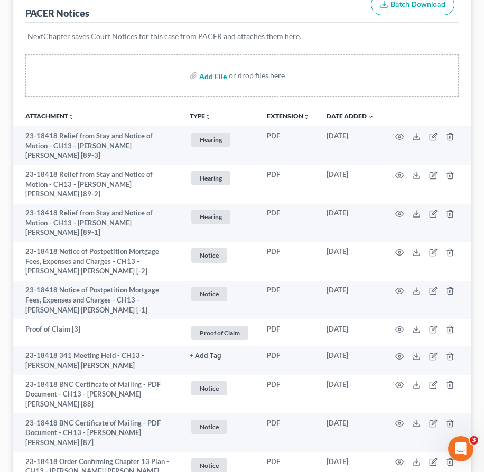
scroll to position [198, 0]
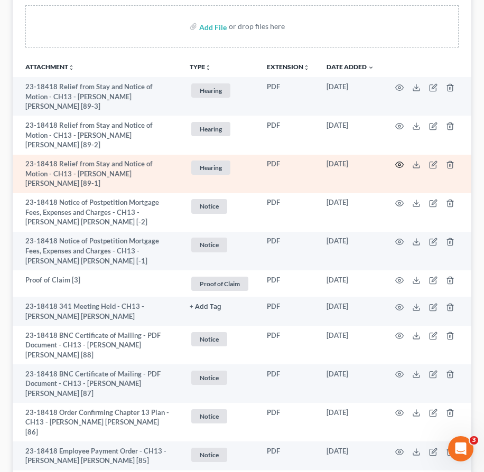
click at [398, 160] on icon "button" at bounding box center [399, 164] width 8 height 8
